Goal: Task Accomplishment & Management: Manage account settings

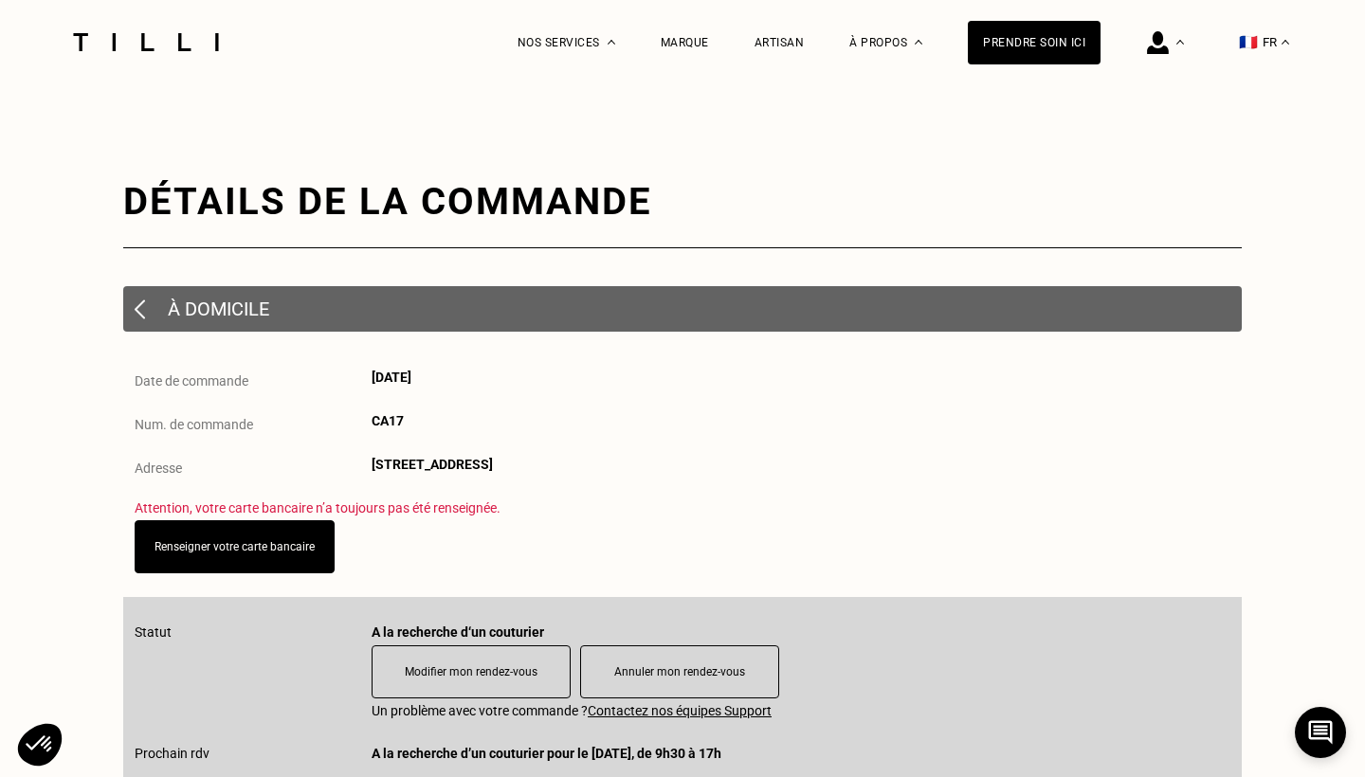
click at [240, 305] on p "À domicile" at bounding box center [218, 309] width 101 height 23
click at [264, 555] on button "Renseigner votre carte bancaire" at bounding box center [234, 547] width 220 height 59
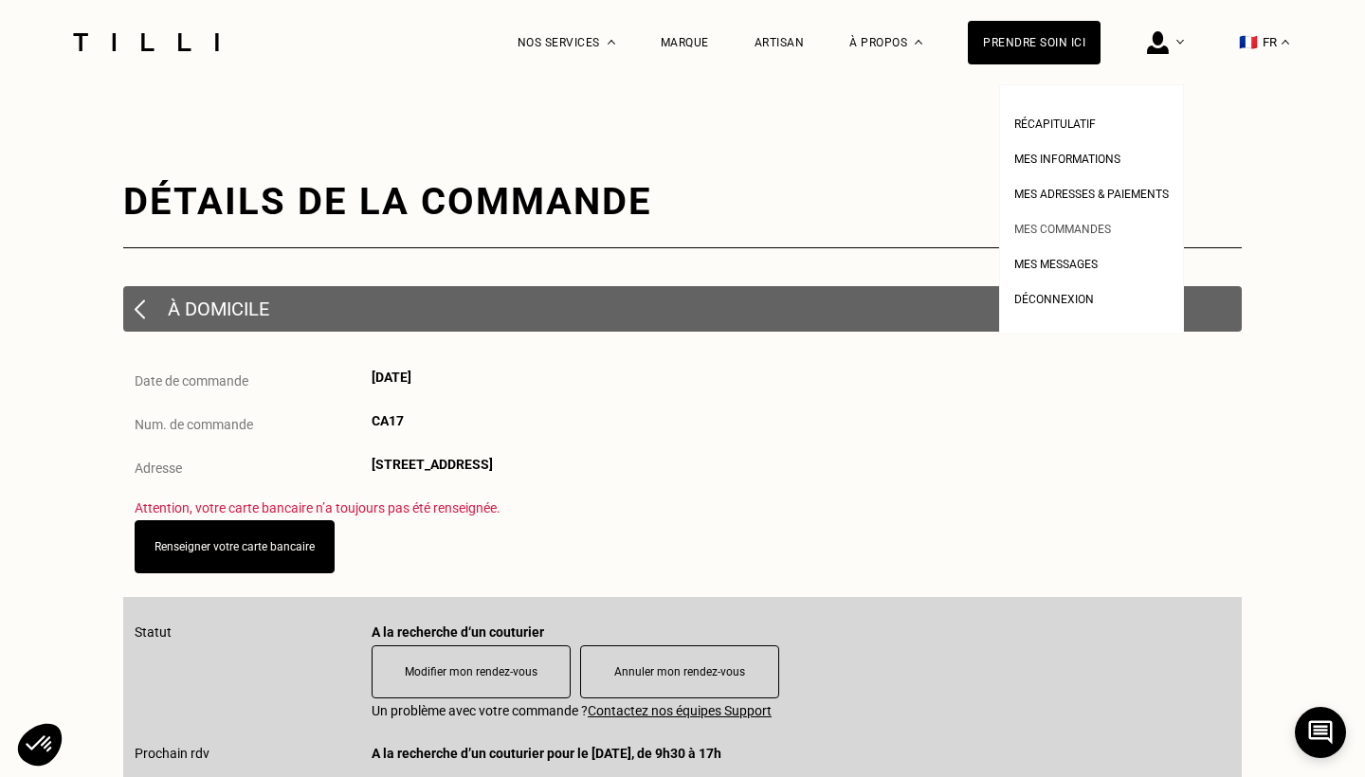
click at [1061, 225] on span "Mes commandes" at bounding box center [1062, 229] width 97 height 13
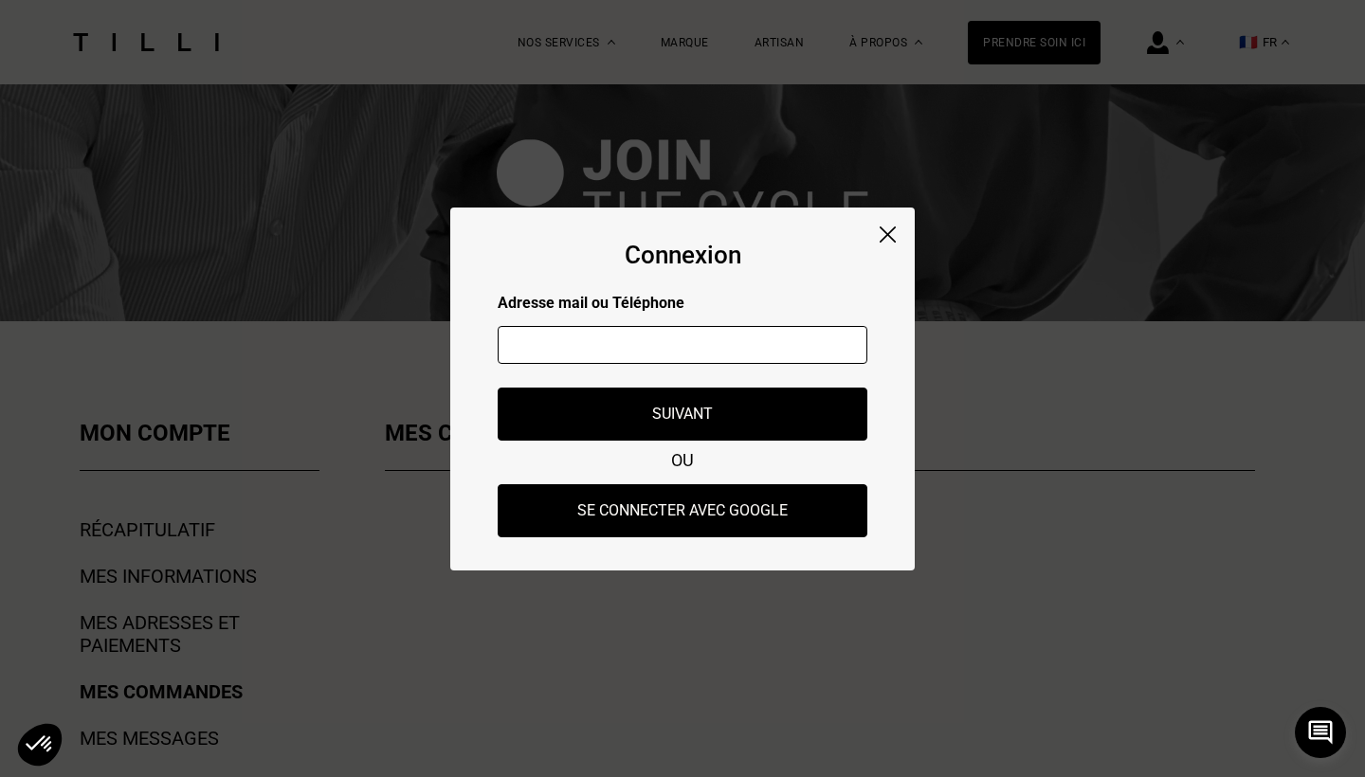
click at [718, 337] on input "text" at bounding box center [683, 345] width 370 height 38
click at [890, 241] on div "Connexion Adresse mail ou Téléphone Adresse mail ou numéro de téléphone non val…" at bounding box center [682, 389] width 464 height 363
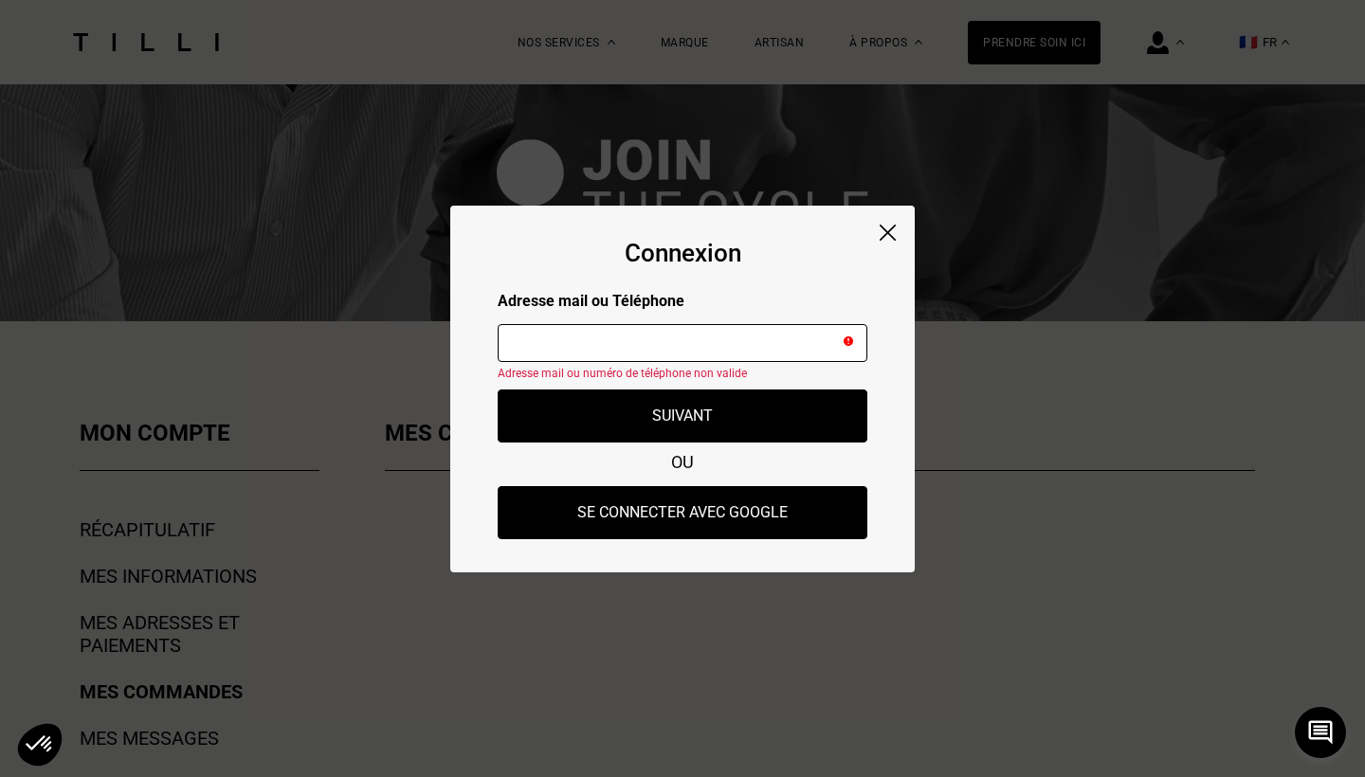
click at [895, 234] on img at bounding box center [888, 233] width 16 height 16
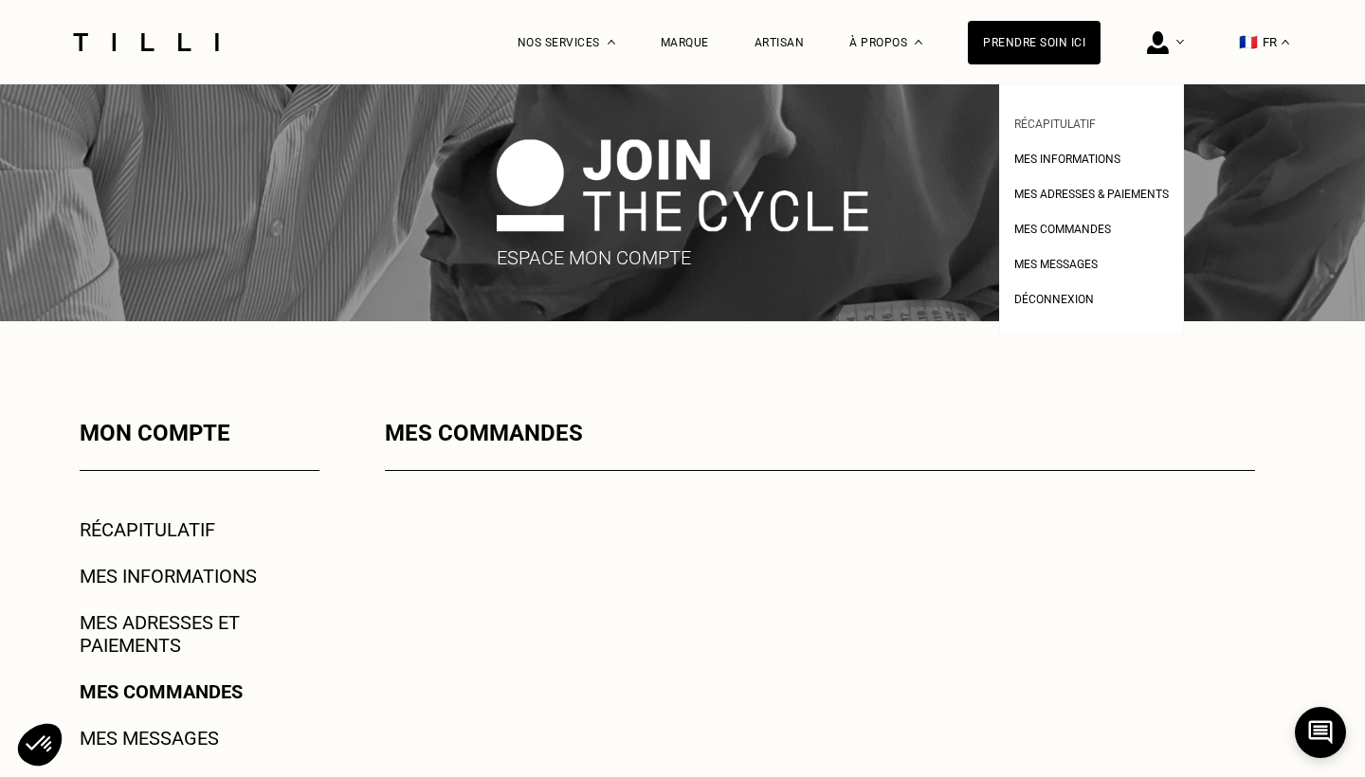
click at [1072, 127] on span "Récapitulatif" at bounding box center [1055, 124] width 82 height 13
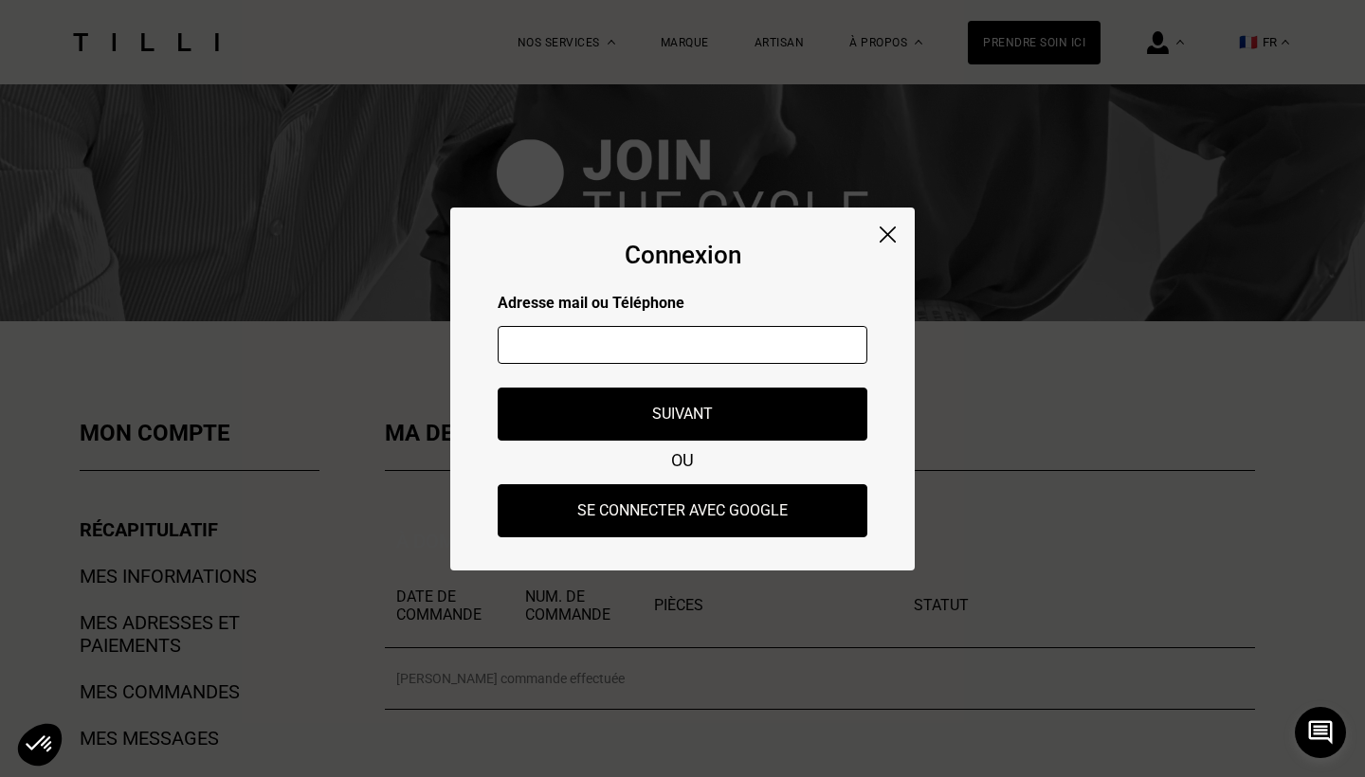
click at [733, 351] on input "text" at bounding box center [683, 345] width 370 height 38
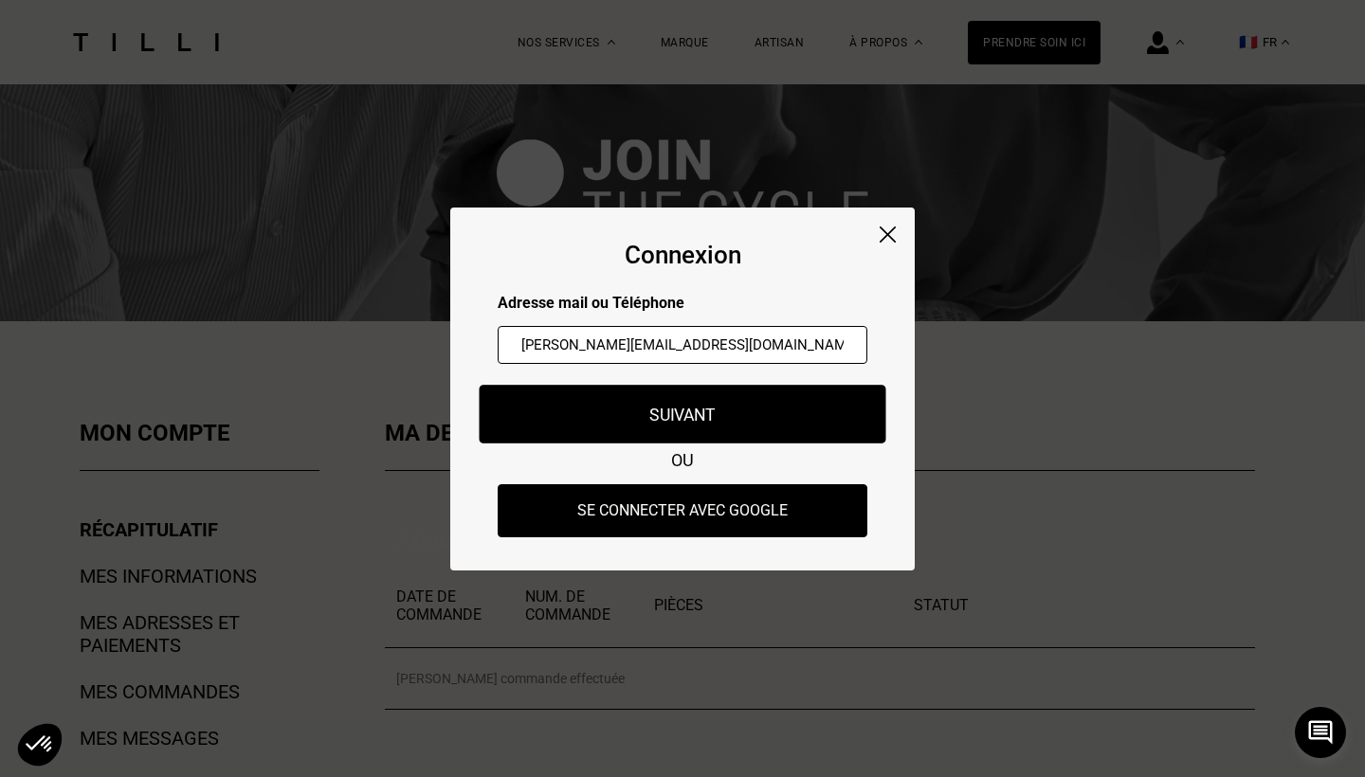
type input "[PERSON_NAME][EMAIL_ADDRESS][DOMAIN_NAME]"
click at [739, 421] on button "Suivant" at bounding box center [683, 414] width 407 height 59
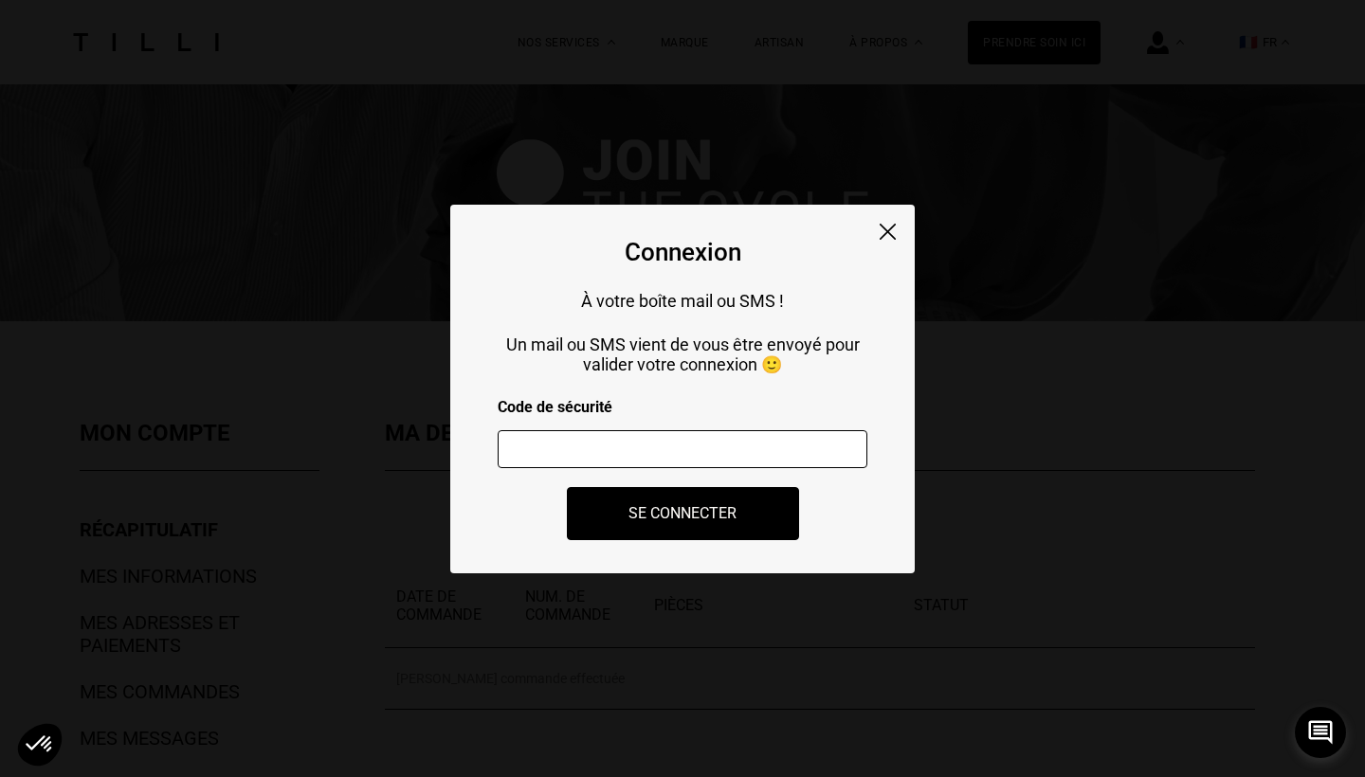
click at [679, 455] on input "number" at bounding box center [683, 449] width 370 height 38
type input "702711"
click at [739, 523] on button "Se connecter" at bounding box center [683, 513] width 256 height 59
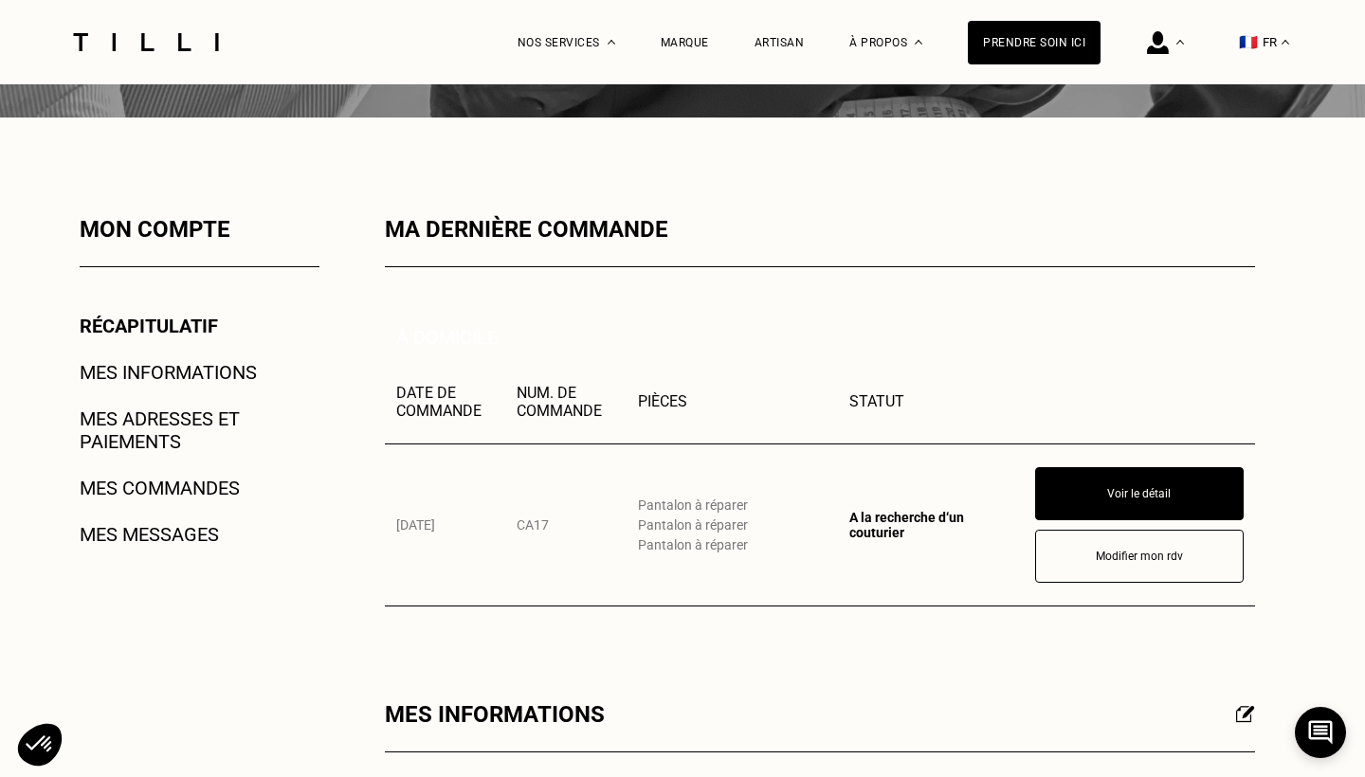
scroll to position [209, 0]
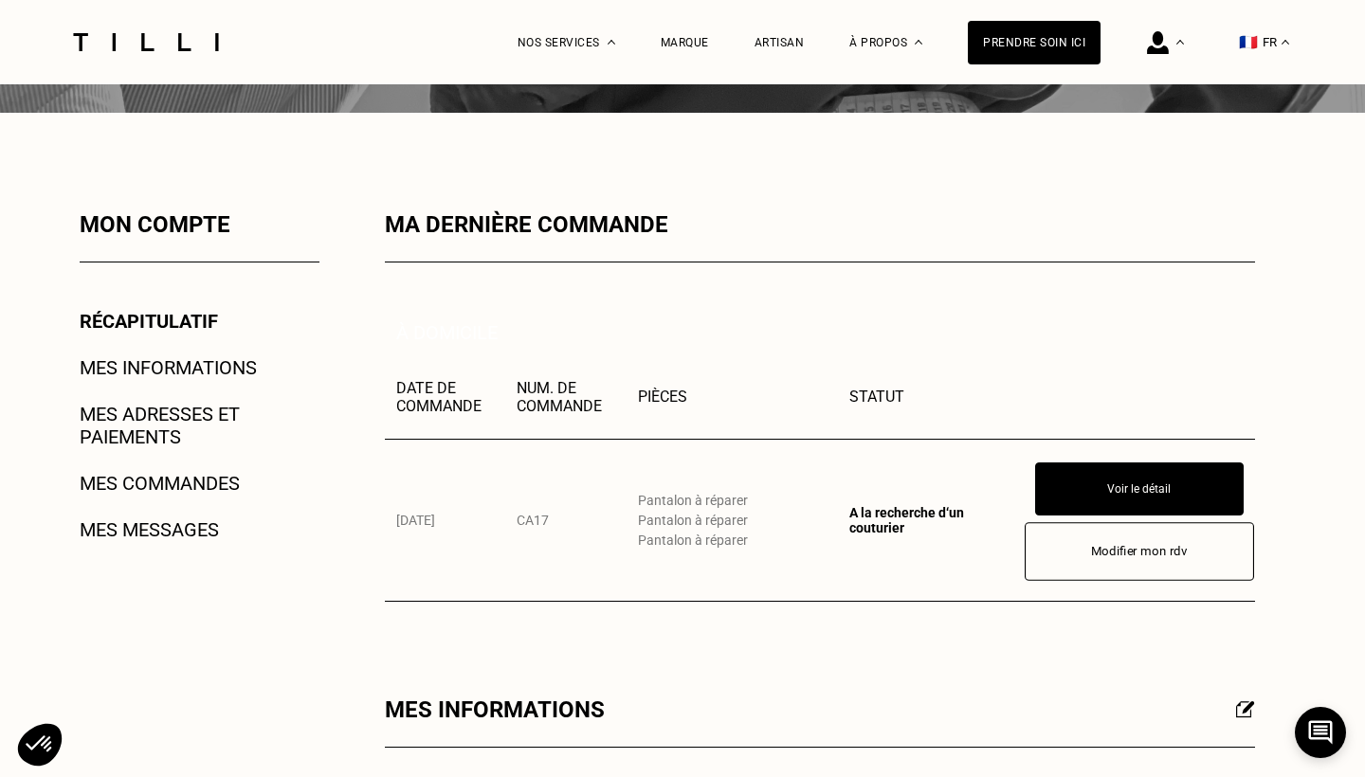
click at [1146, 550] on button "Modifier mon rdv" at bounding box center [1139, 551] width 229 height 59
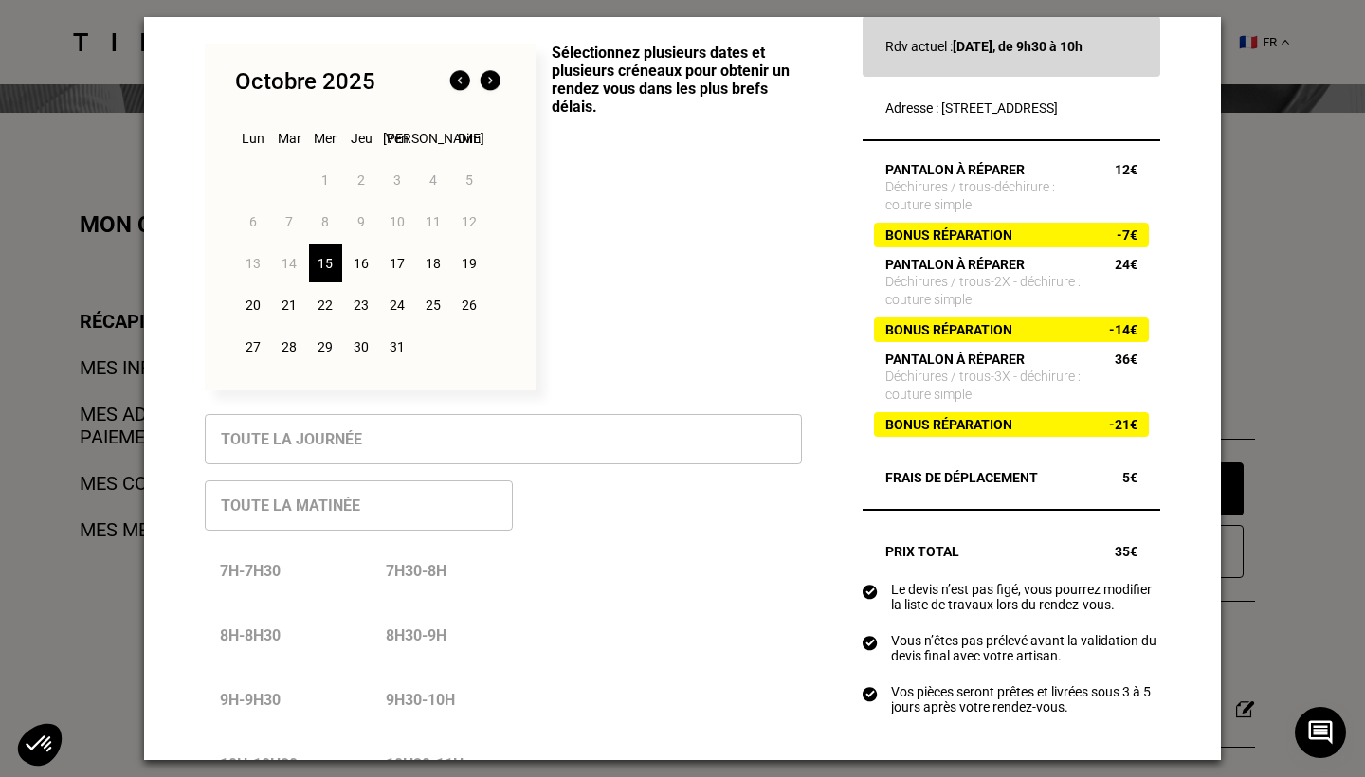
scroll to position [85, 0]
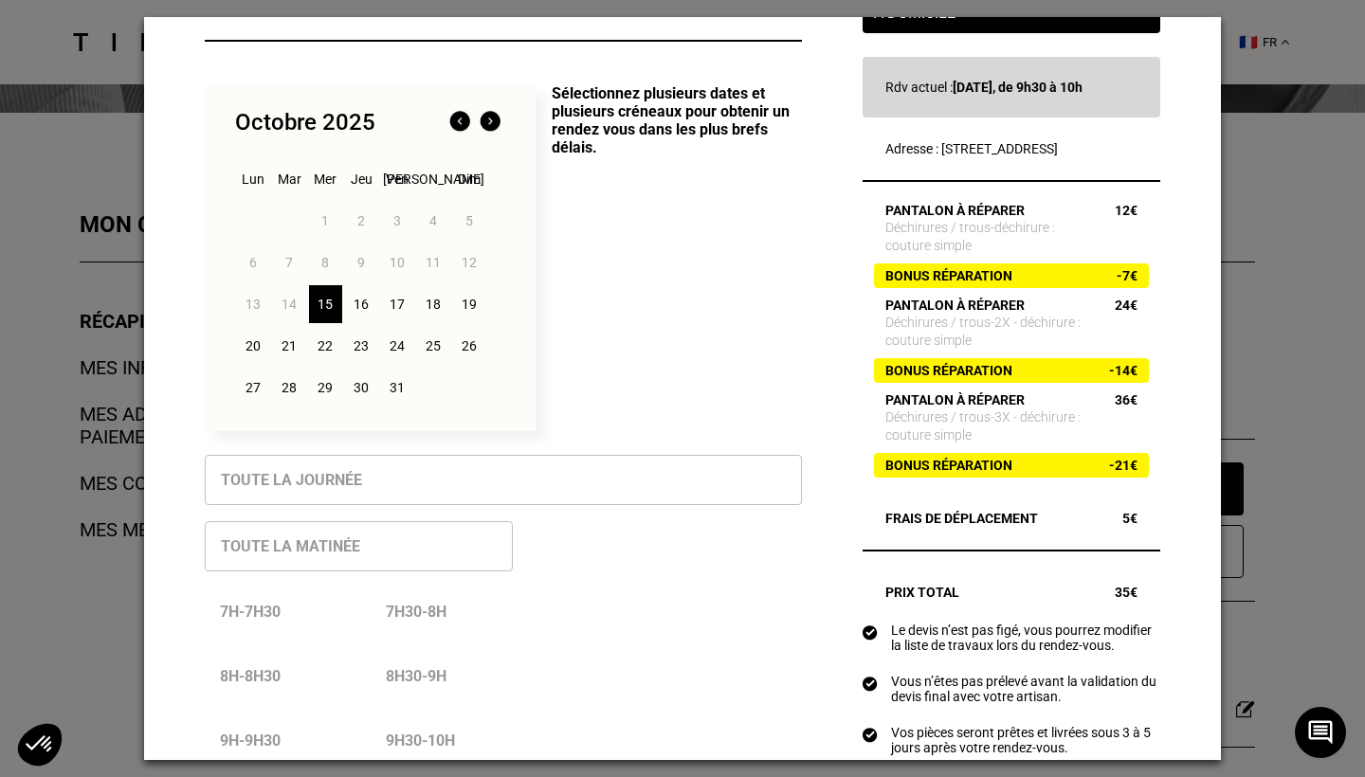
click at [252, 346] on div "20" at bounding box center [253, 346] width 33 height 38
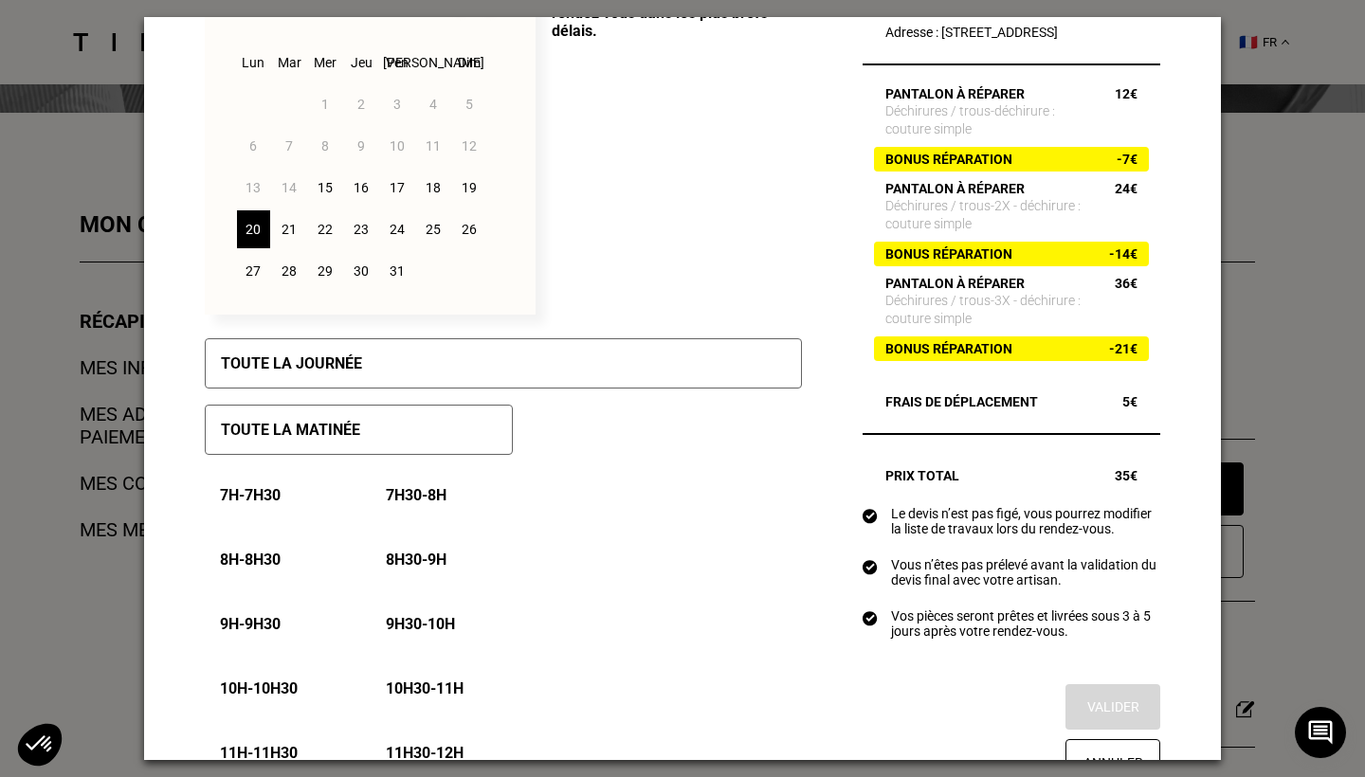
scroll to position [203, 0]
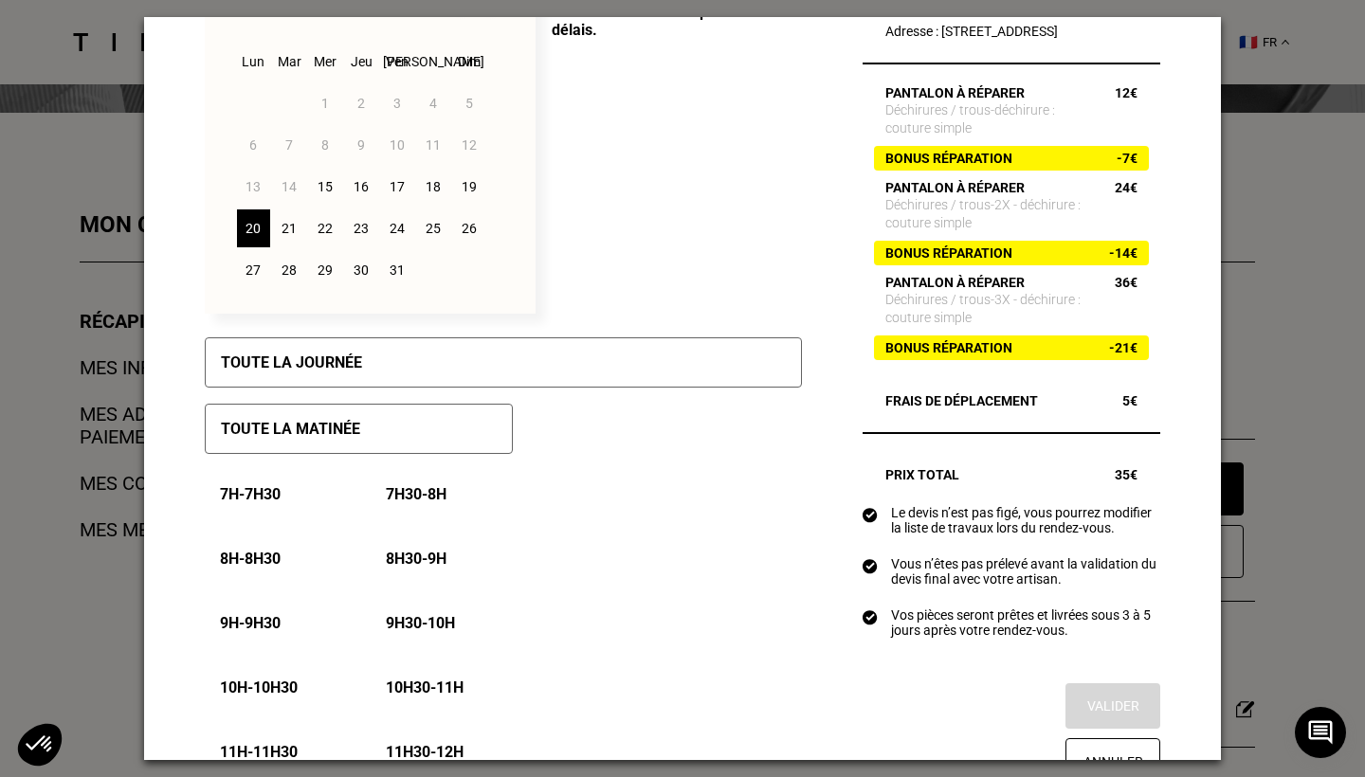
click at [462, 366] on div "Toute la journée" at bounding box center [503, 362] width 597 height 50
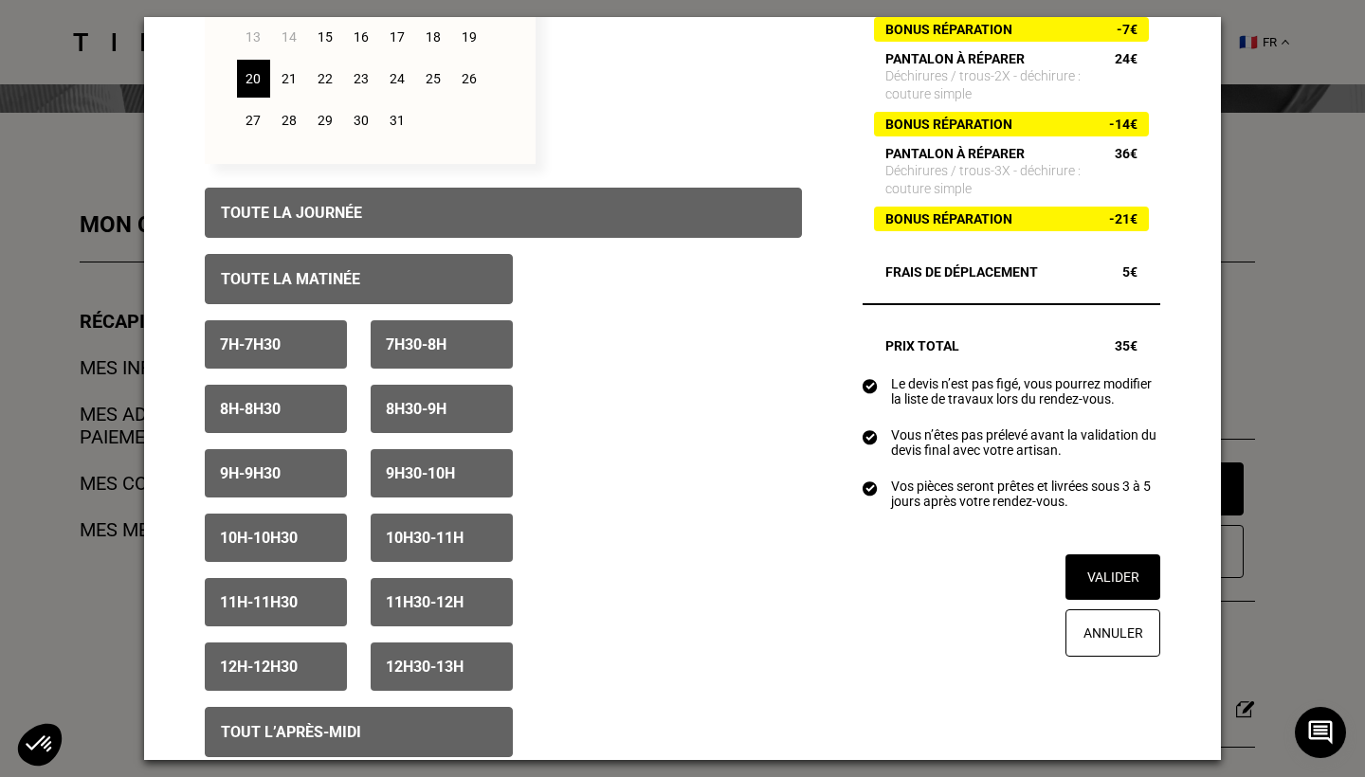
scroll to position [378, 0]
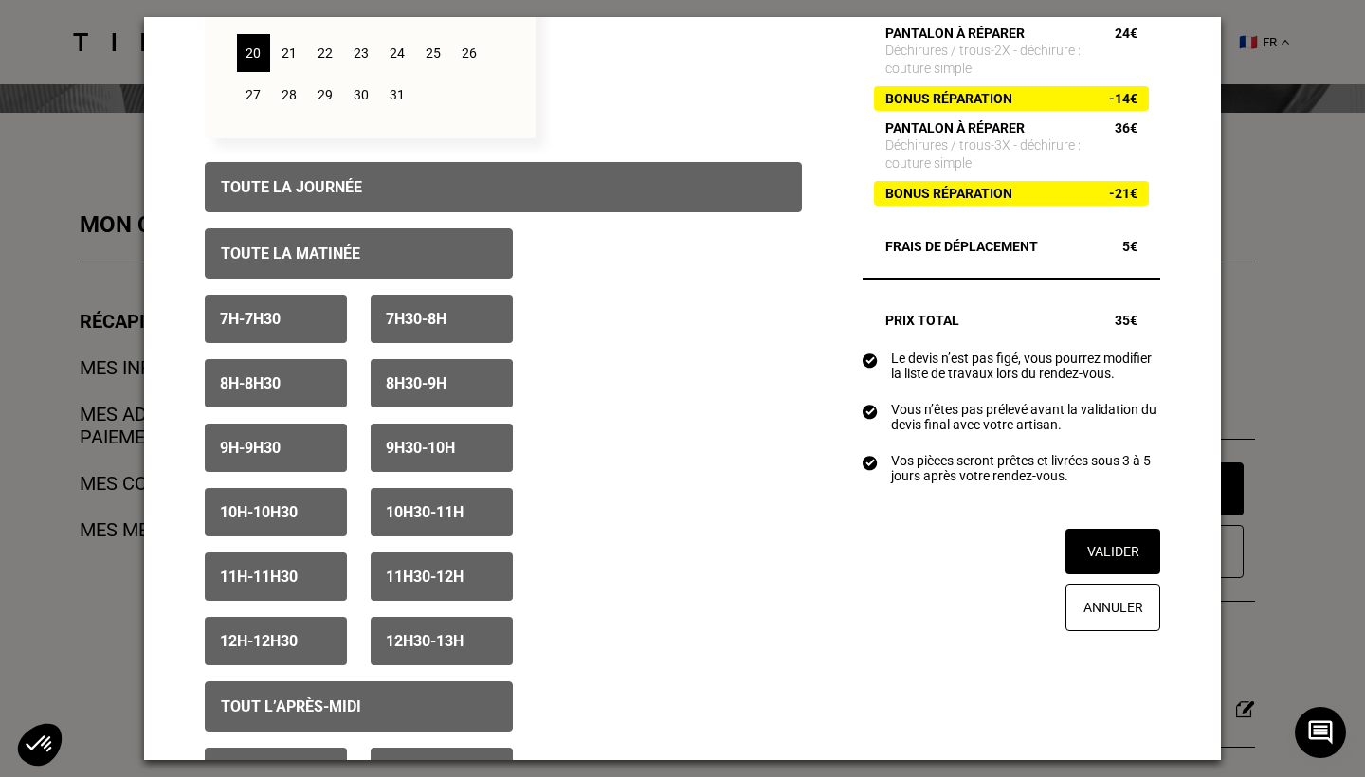
click at [279, 322] on p "7h - 7h30" at bounding box center [250, 319] width 61 height 18
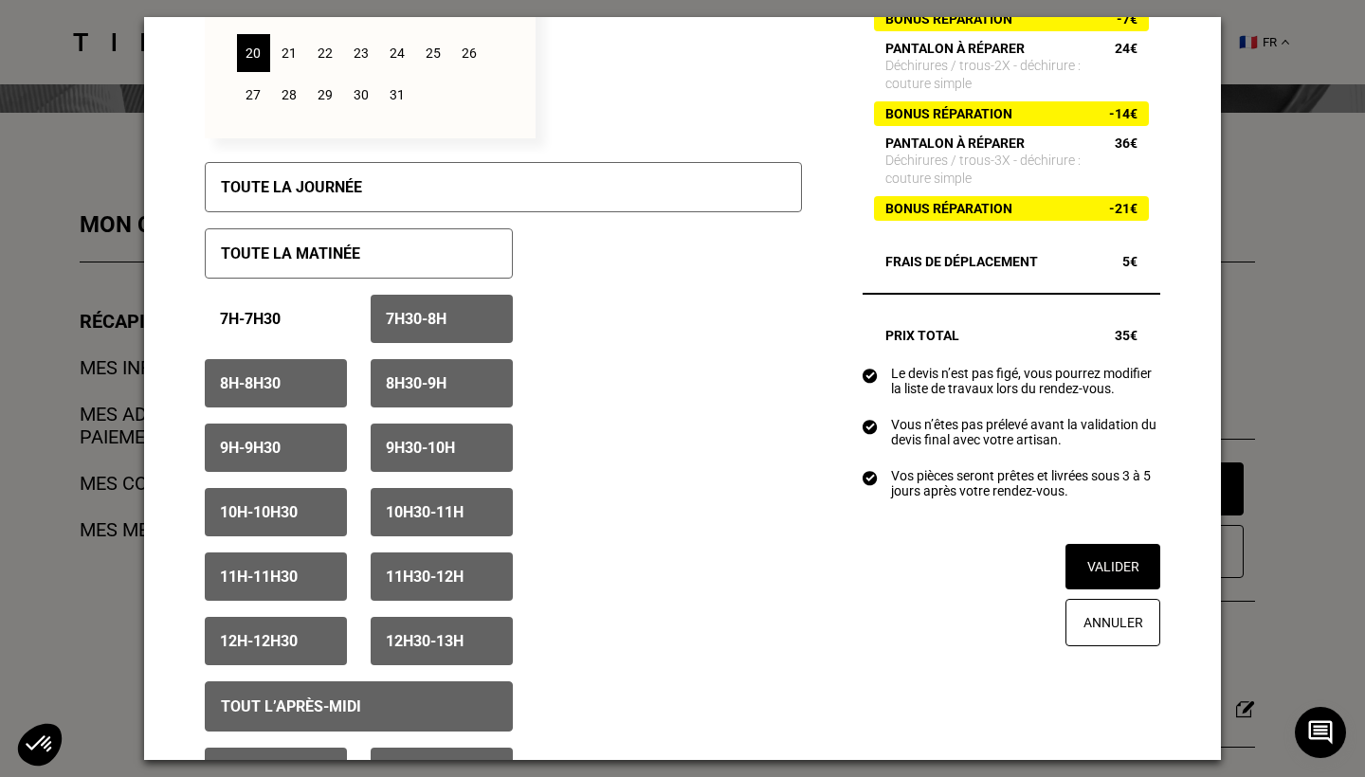
click at [270, 384] on p "8h - 8h30" at bounding box center [250, 383] width 61 height 18
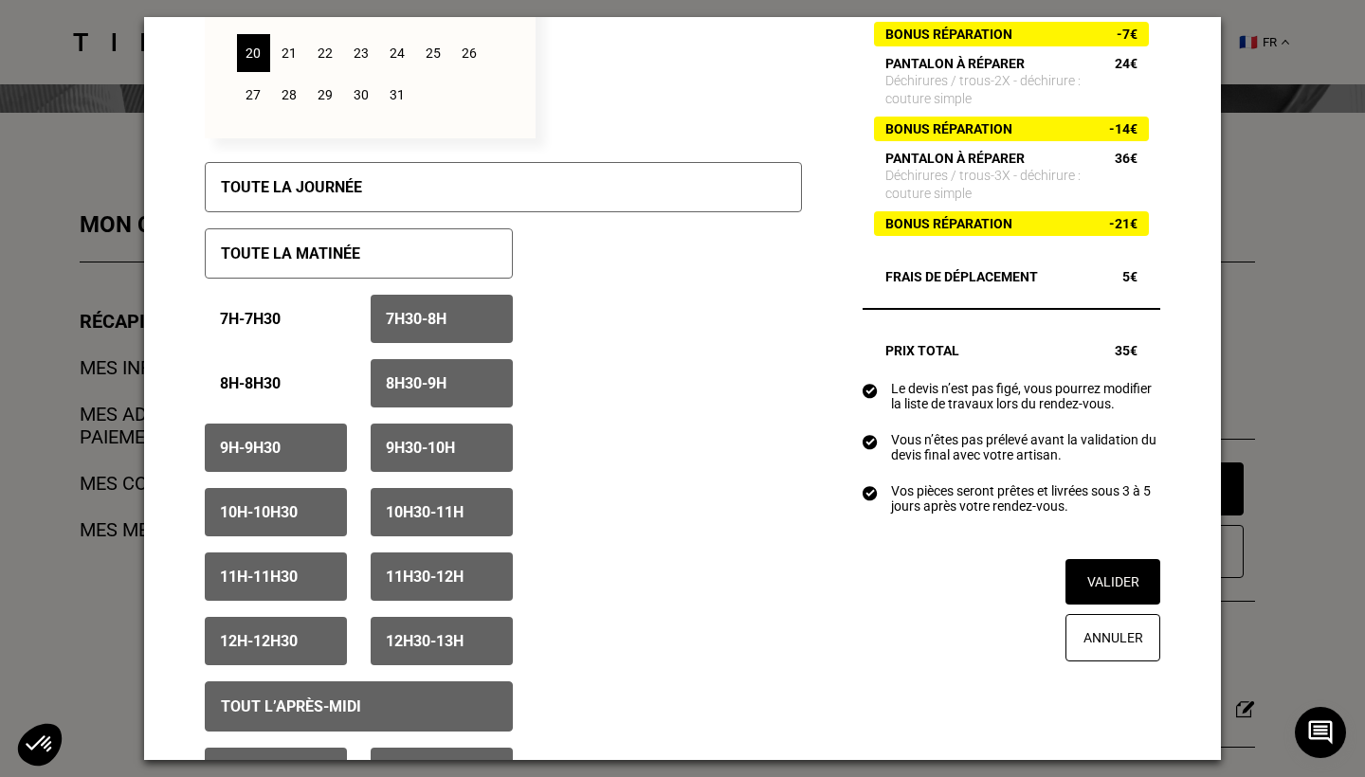
click at [261, 449] on p "9h - 9h30" at bounding box center [250, 448] width 61 height 18
click at [453, 308] on div "7h30 - 8h" at bounding box center [442, 319] width 142 height 48
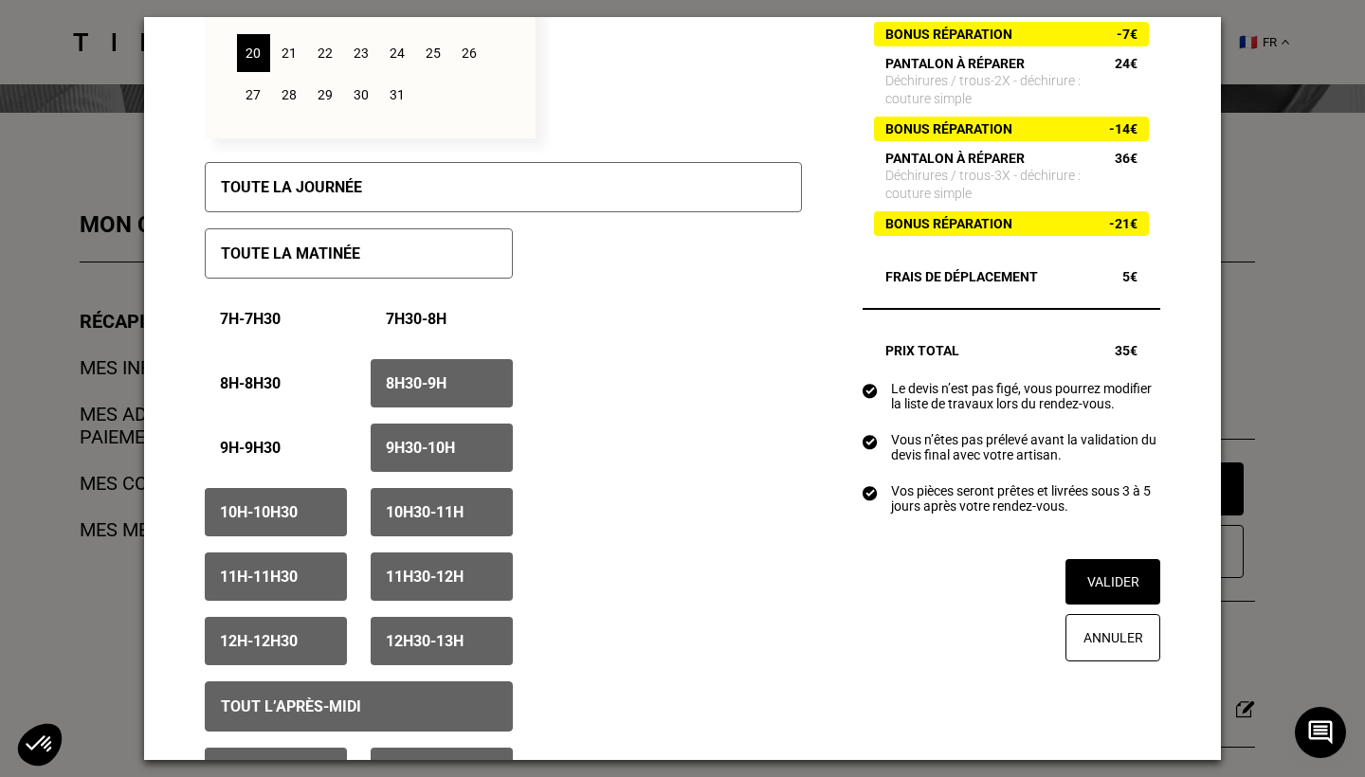
click at [440, 375] on p "8h30 - 9h" at bounding box center [416, 383] width 61 height 18
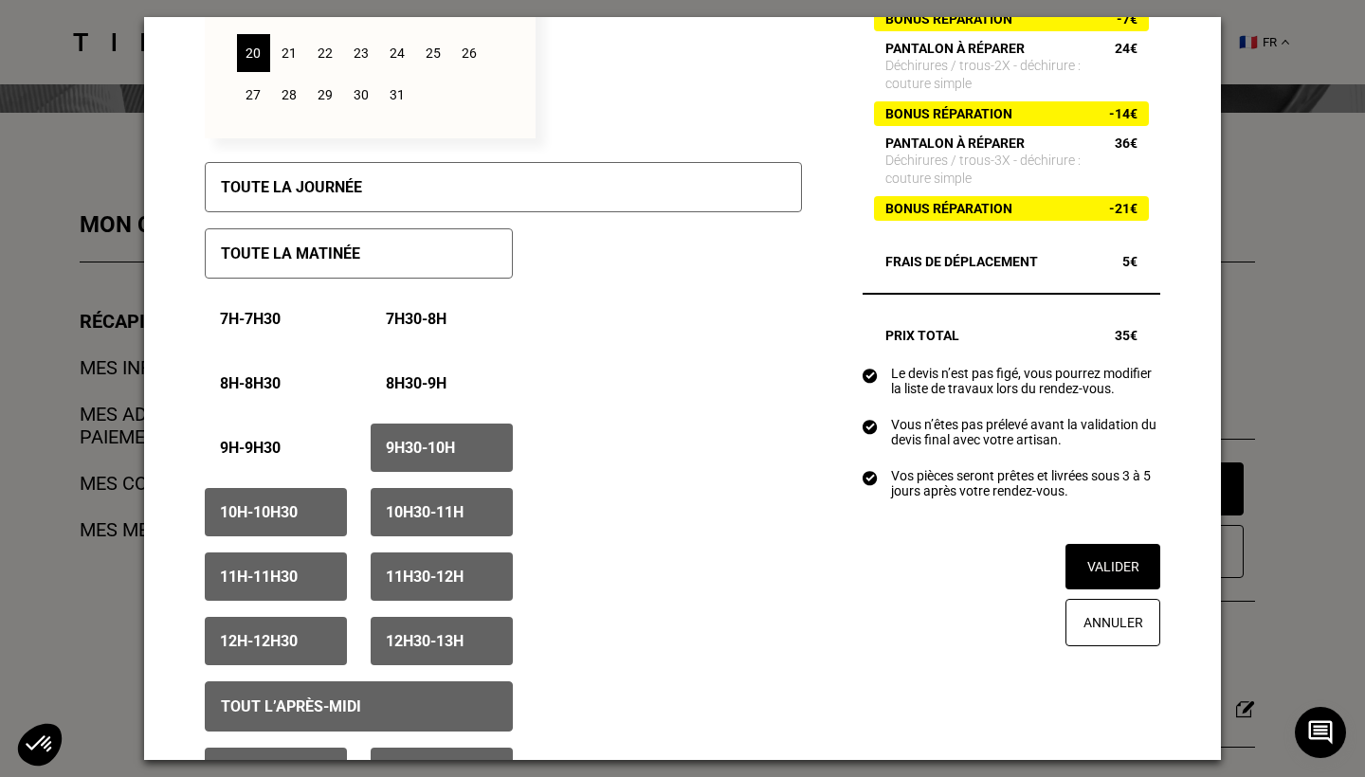
click at [431, 441] on p "9h30 - 10h" at bounding box center [420, 448] width 69 height 18
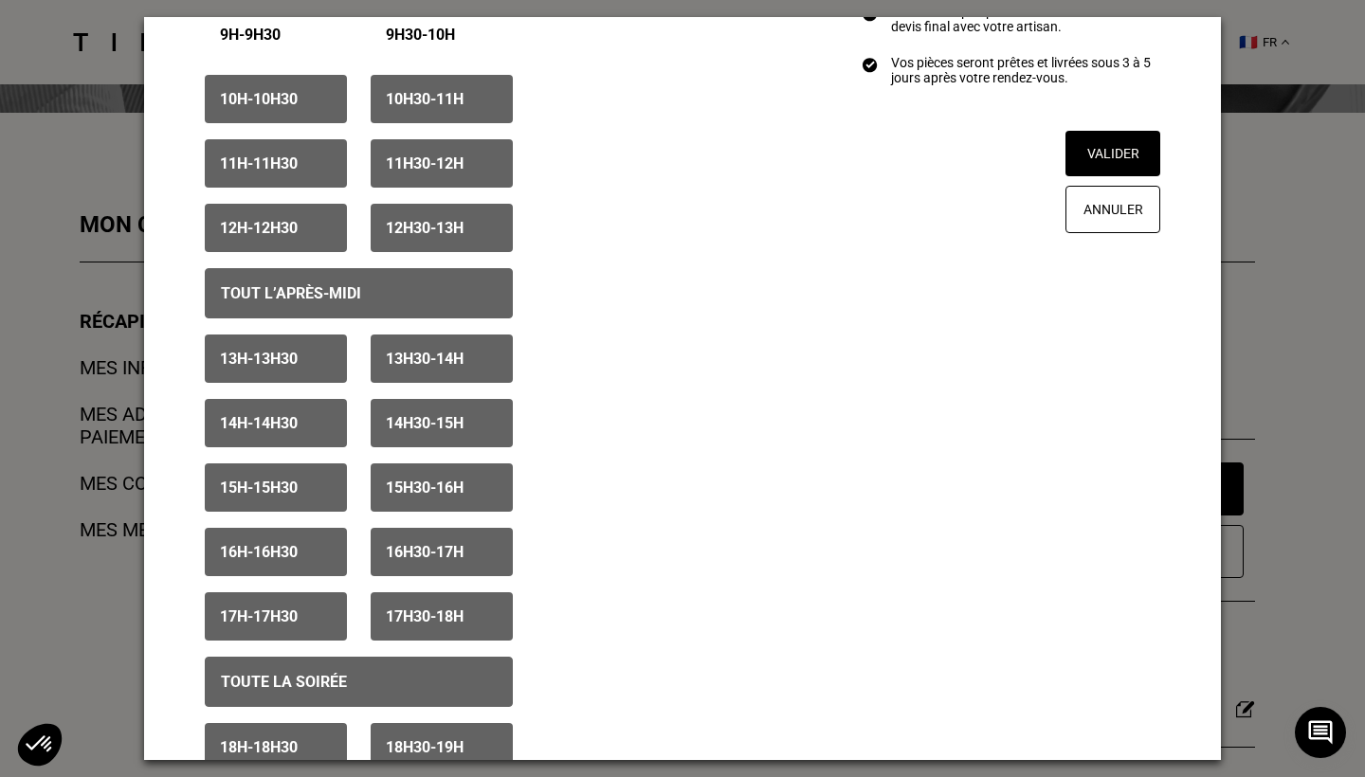
scroll to position [807, 0]
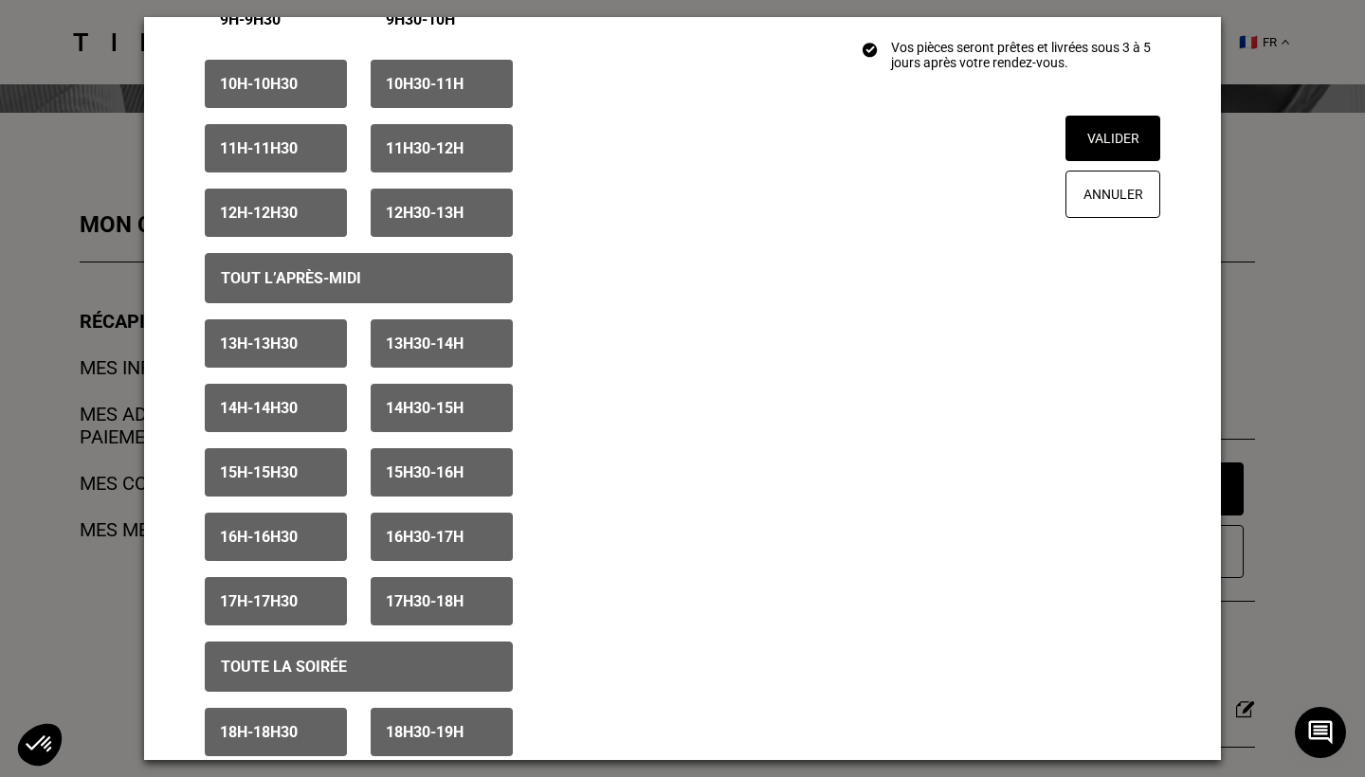
click at [298, 610] on p "17h - 17h30" at bounding box center [259, 601] width 78 height 18
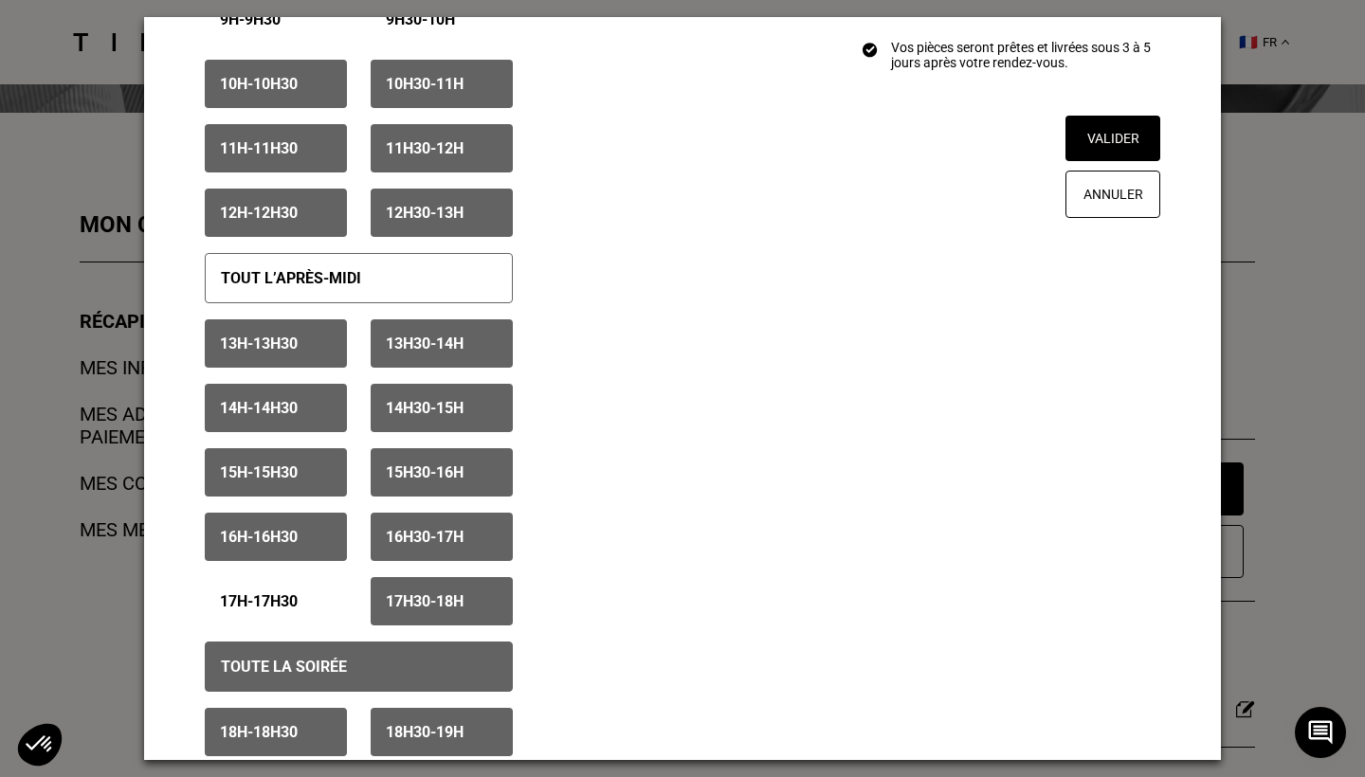
click at [448, 606] on p "17h30 - 18h" at bounding box center [425, 601] width 78 height 18
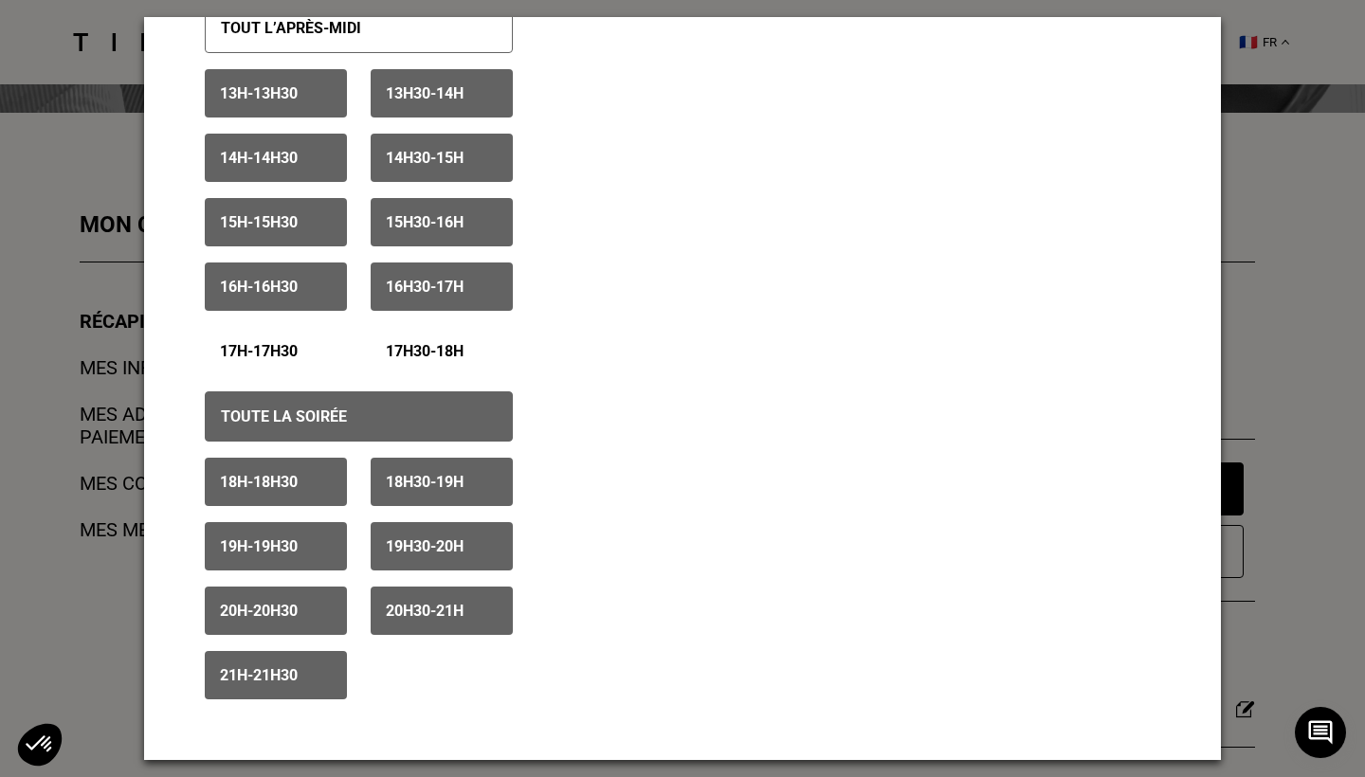
scroll to position [1057, 0]
click at [337, 422] on p "Toute la soirée" at bounding box center [284, 417] width 126 height 18
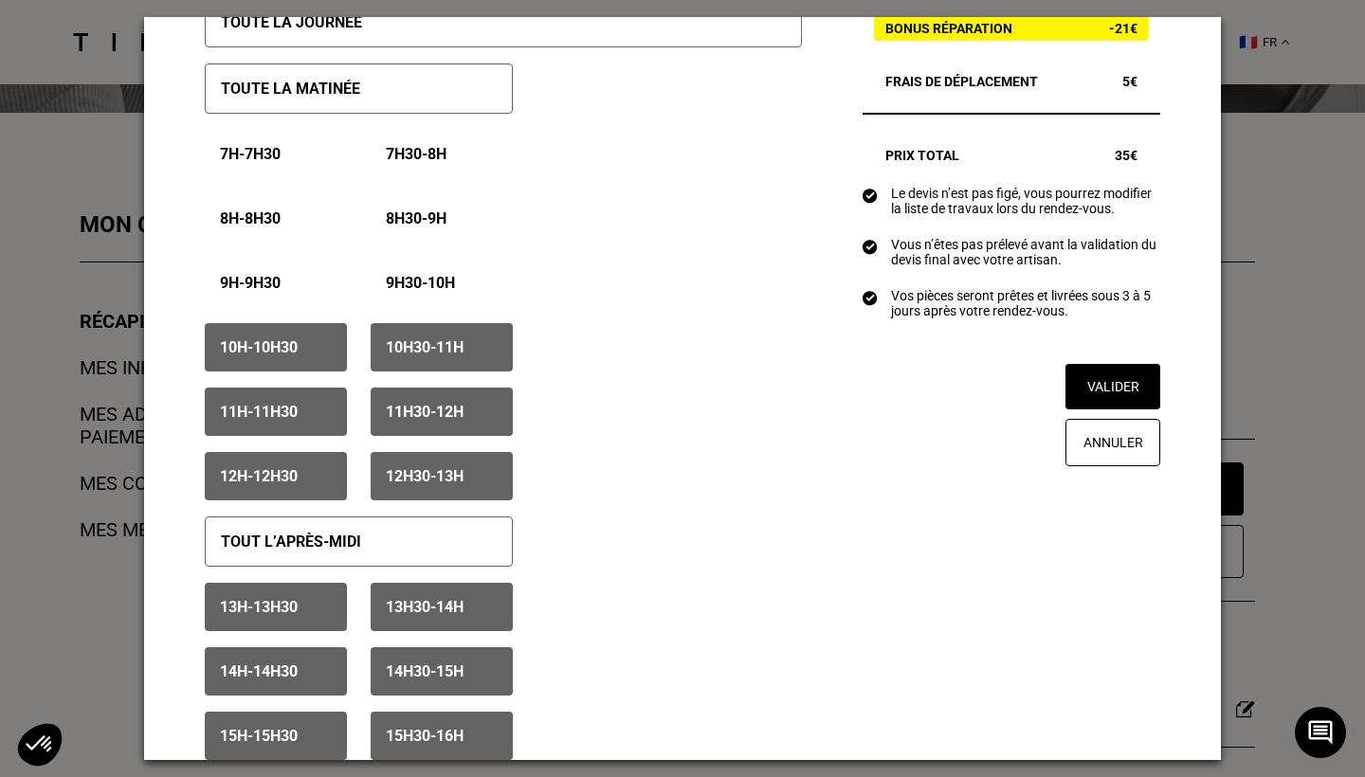
scroll to position [542, 0]
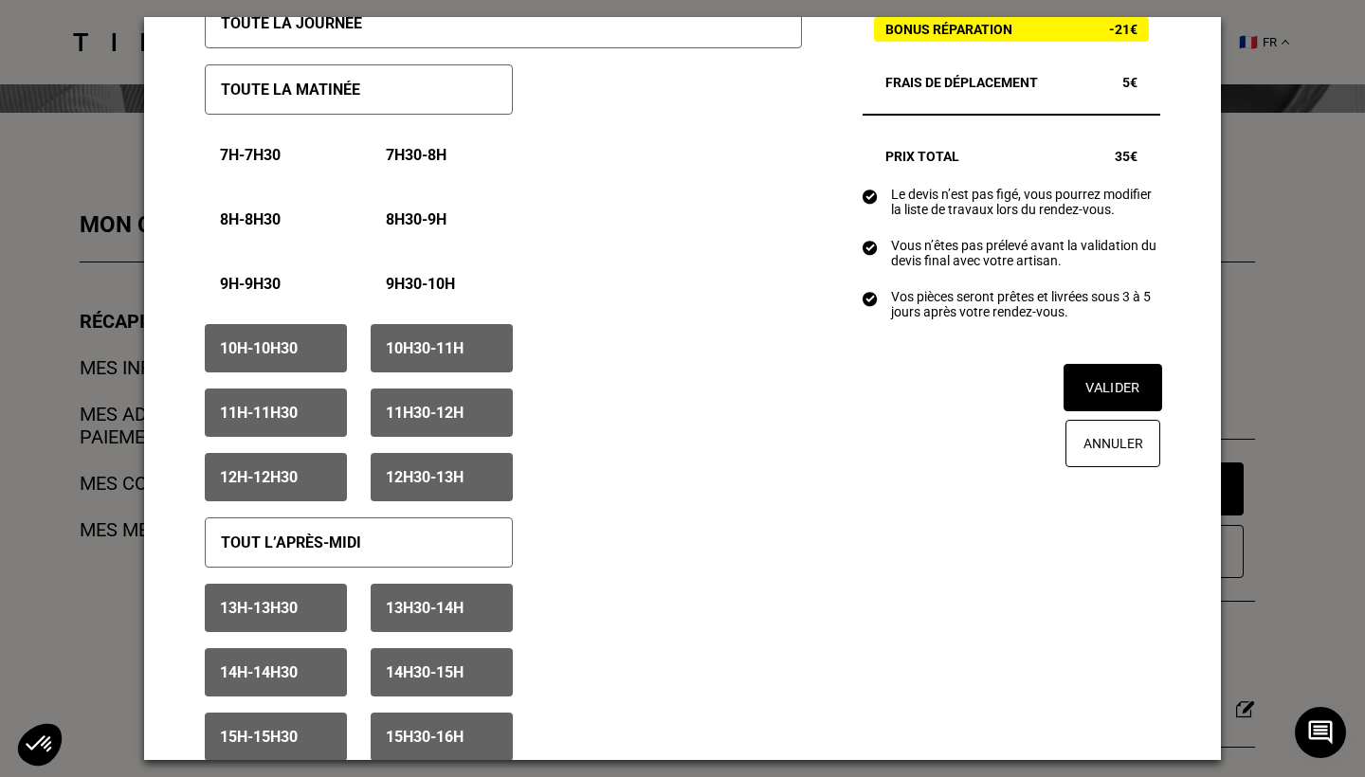
click at [1137, 411] on button "Valider" at bounding box center [1113, 387] width 99 height 47
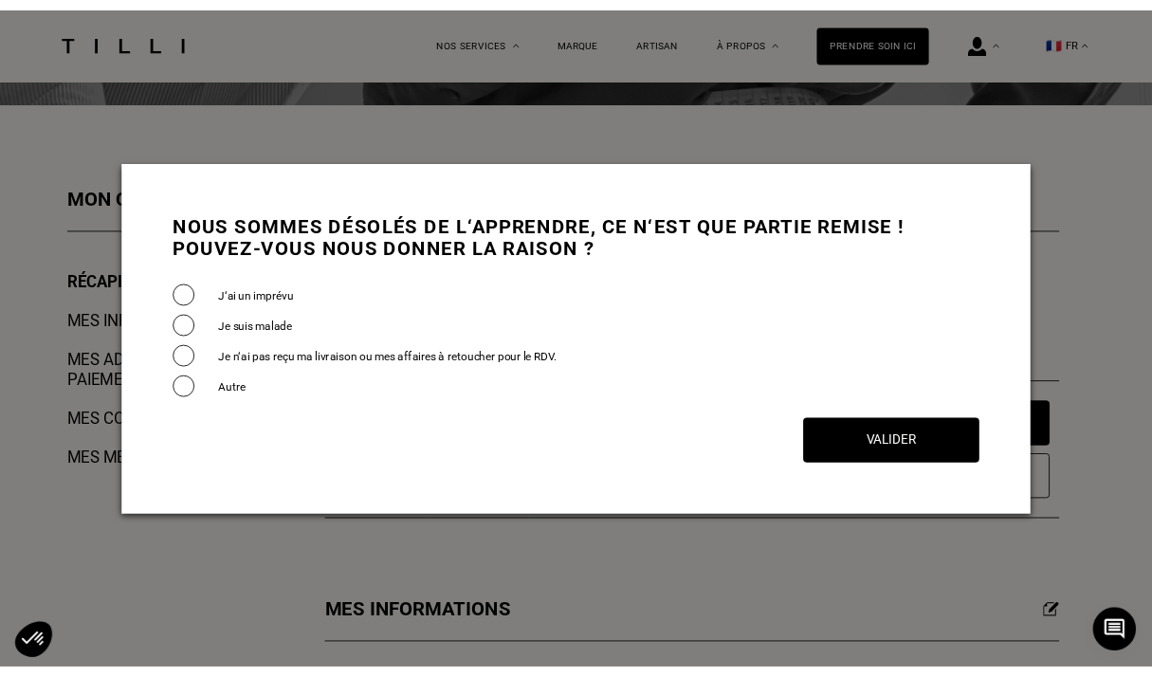
scroll to position [0, 0]
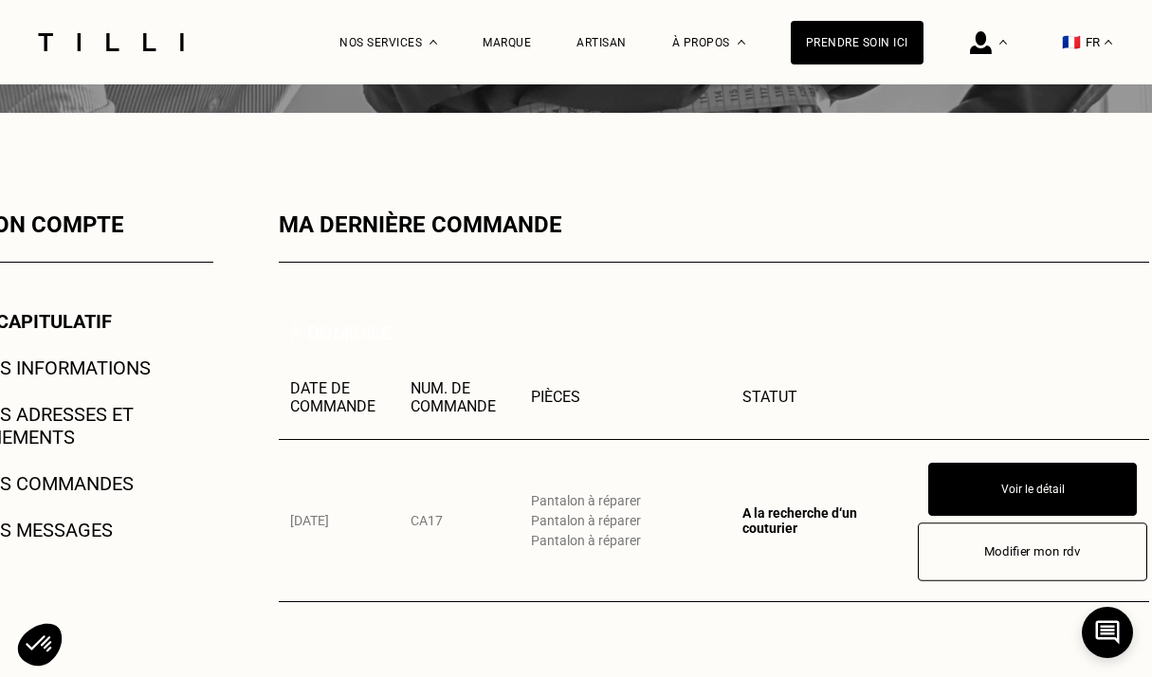
click at [1024, 552] on button "Modifier mon rdv" at bounding box center [1032, 551] width 229 height 59
